Goal: Transaction & Acquisition: Purchase product/service

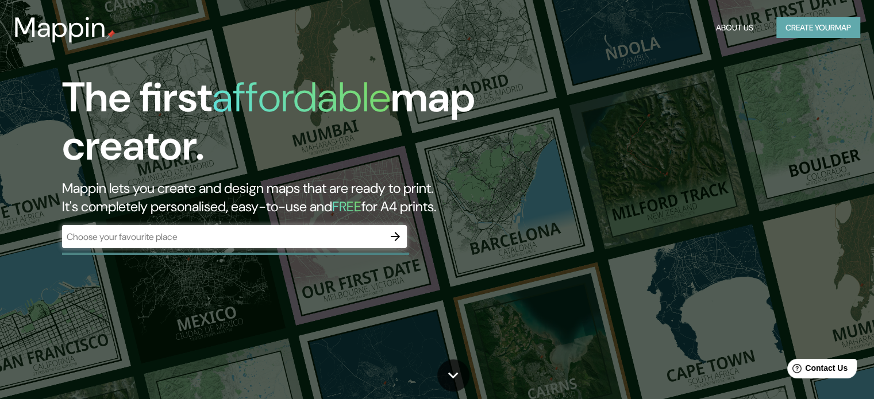
click at [810, 29] on button "Create your map" at bounding box center [818, 27] width 84 height 21
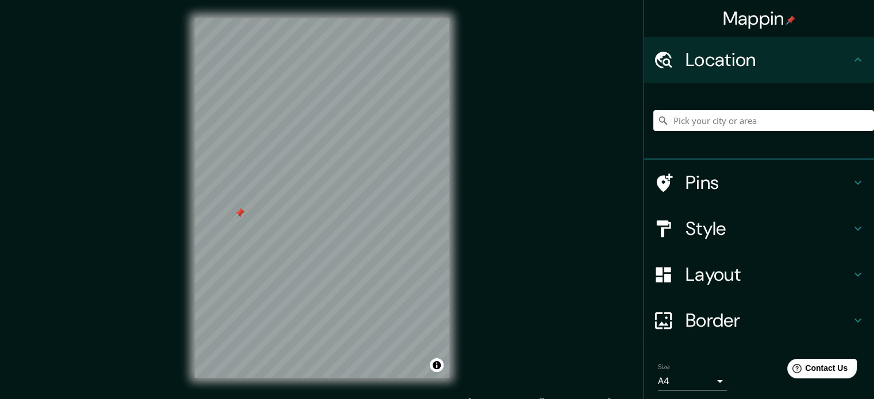
click at [238, 213] on div at bounding box center [239, 212] width 9 height 9
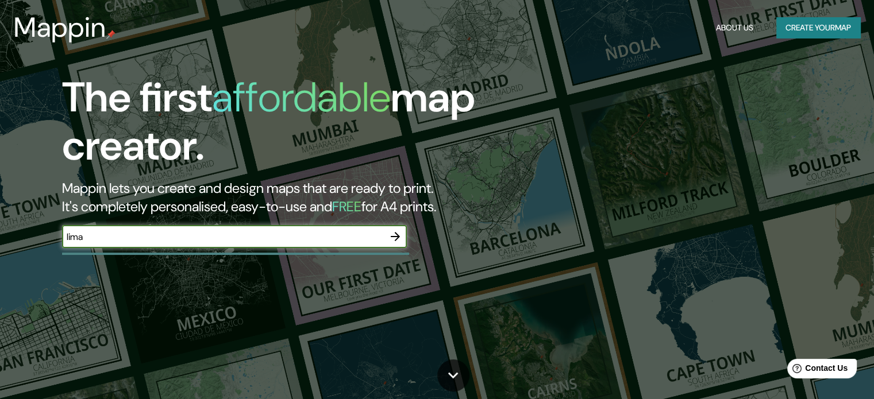
type input "lima"
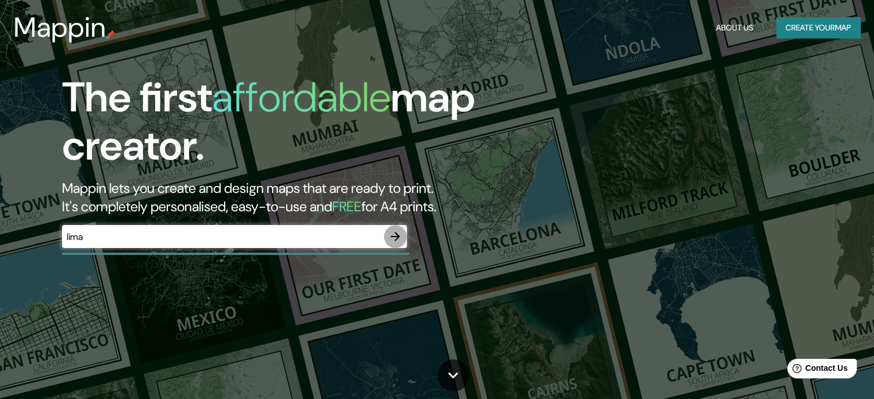
click at [393, 242] on icon "button" at bounding box center [395, 237] width 14 height 14
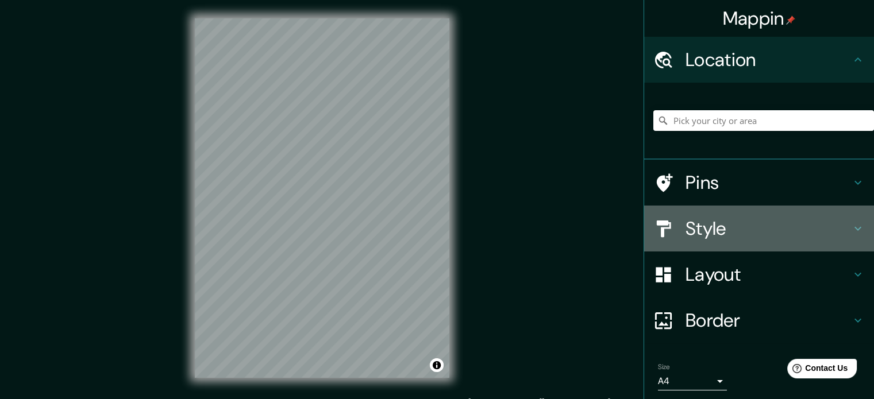
click at [851, 233] on icon at bounding box center [858, 229] width 14 height 14
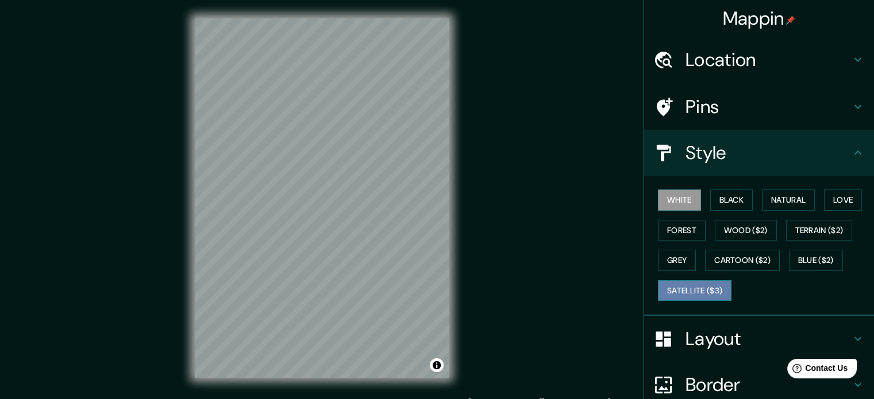
click at [684, 283] on button "Satellite ($3)" at bounding box center [695, 290] width 74 height 21
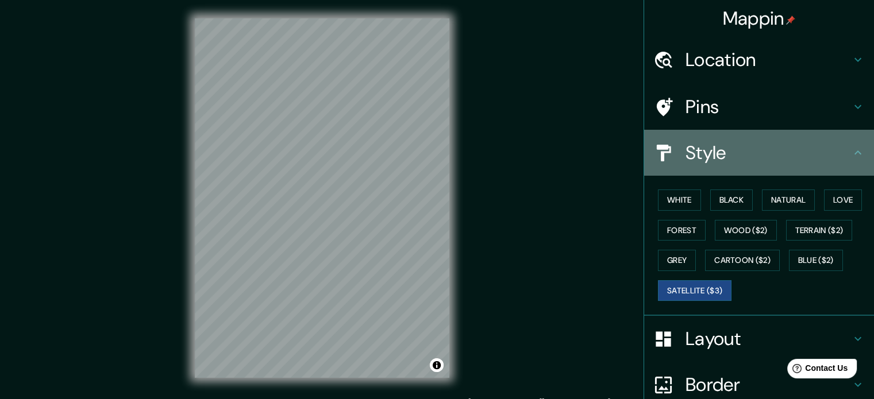
click at [851, 153] on icon at bounding box center [858, 153] width 14 height 14
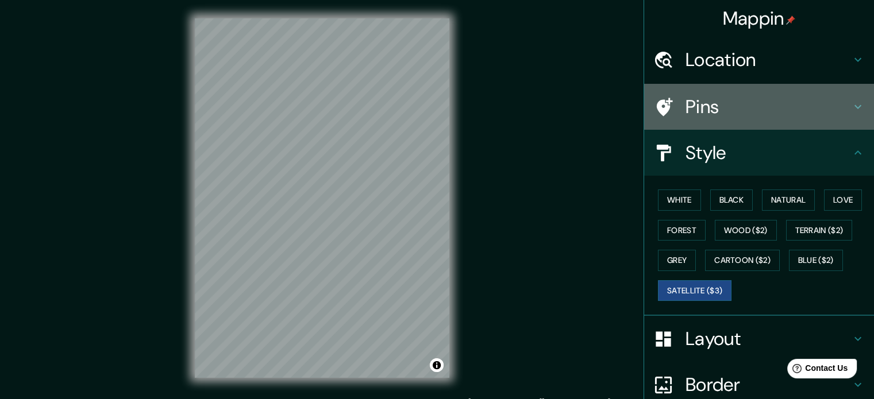
click at [851, 107] on icon at bounding box center [858, 107] width 14 height 14
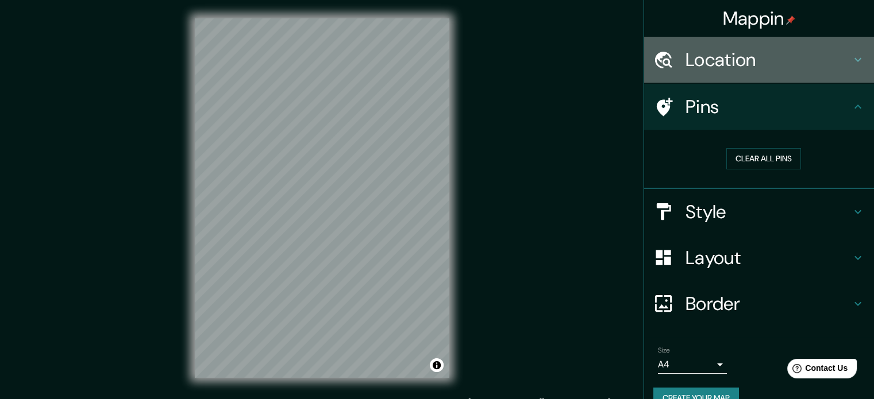
click at [841, 68] on h4 "Location" at bounding box center [767, 59] width 165 height 23
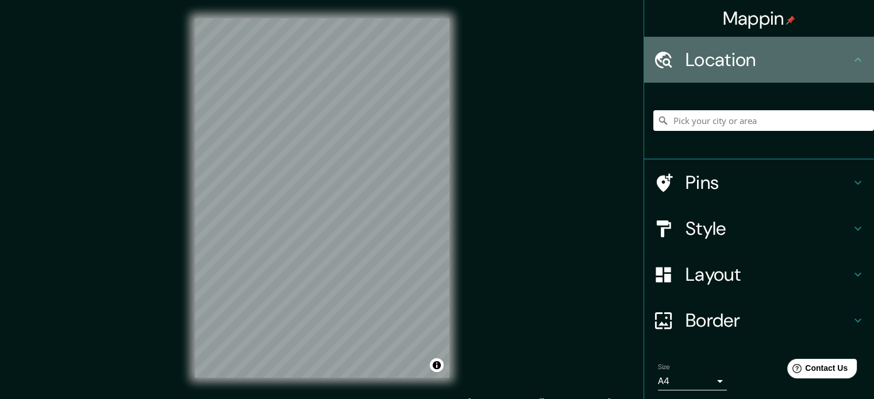
click at [855, 61] on icon at bounding box center [858, 60] width 14 height 14
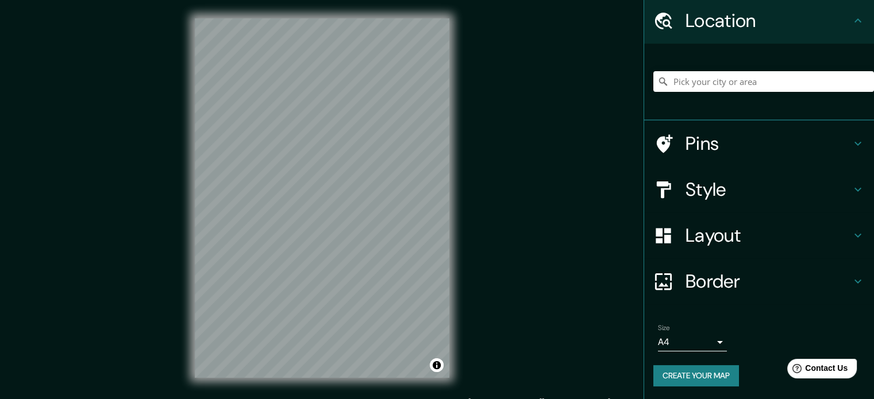
scroll to position [39, 0]
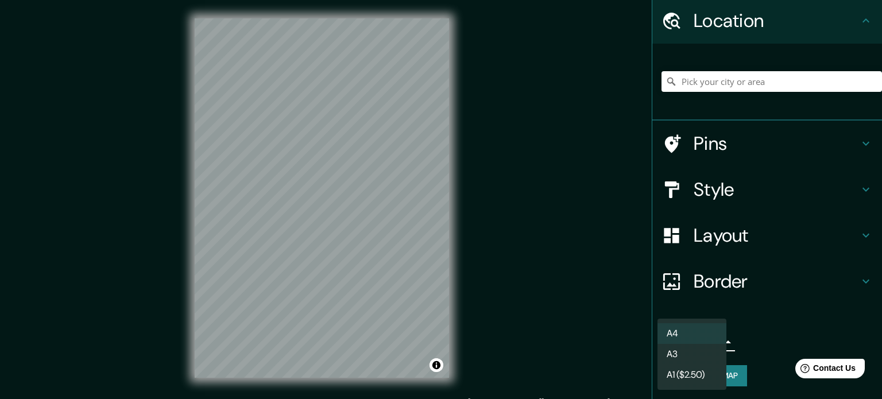
click at [675, 340] on body "Mappin Location Pins Style Layout Border Choose a border. Hint : you can make l…" at bounding box center [441, 199] width 882 height 399
click at [677, 354] on li "A3" at bounding box center [692, 354] width 69 height 21
type input "a4"
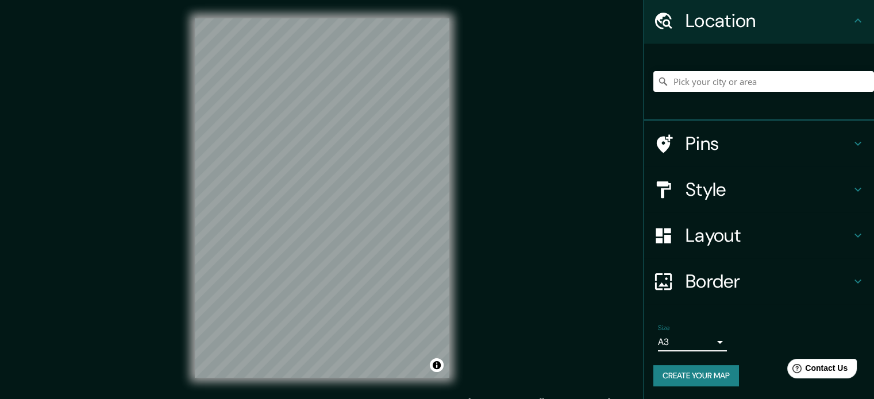
click at [685, 145] on h4 "Pins" at bounding box center [767, 143] width 165 height 23
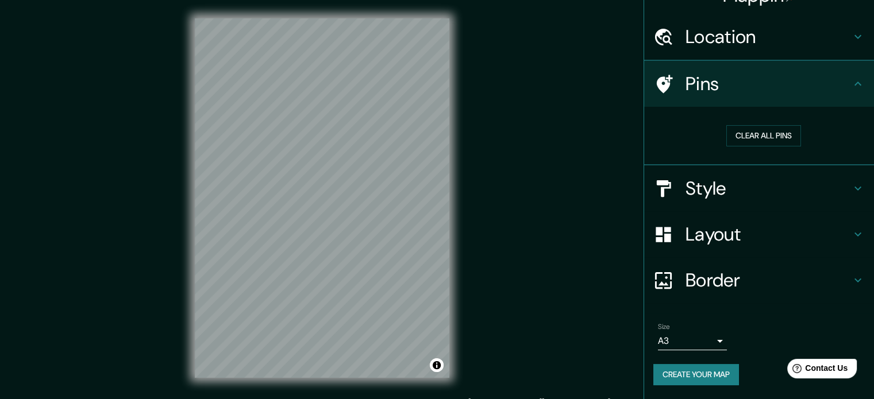
scroll to position [22, 0]
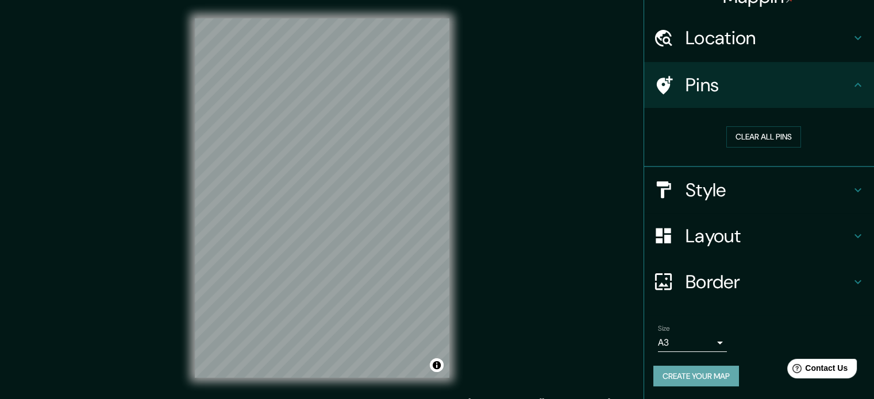
click at [653, 372] on button "Create your map" at bounding box center [696, 376] width 86 height 21
click at [669, 376] on button "Create your map" at bounding box center [696, 376] width 86 height 21
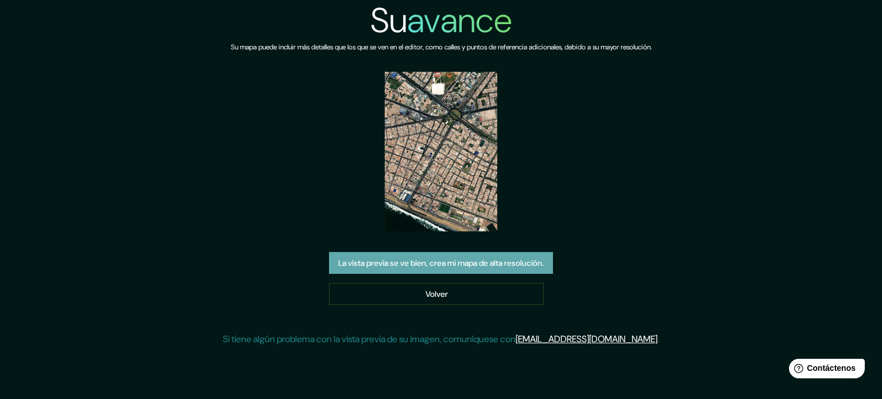
click at [466, 257] on font "La vista previa se ve bien, crea mi mapa de alta resolución." at bounding box center [441, 263] width 206 height 15
